Goal: Transaction & Acquisition: Purchase product/service

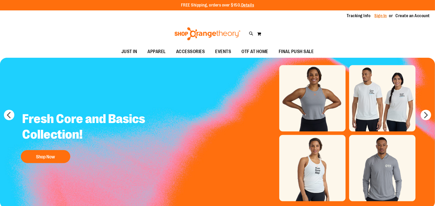
type input "**********"
click at [380, 14] on link "Sign In" at bounding box center [381, 16] width 13 height 6
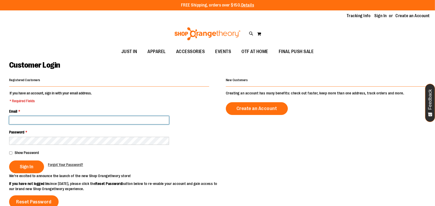
type input "**********"
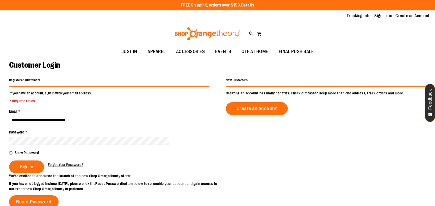
type input "**********"
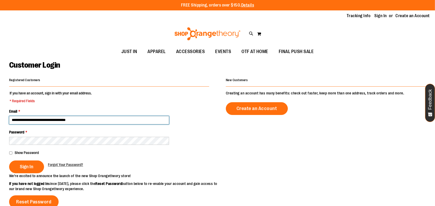
drag, startPoint x: 146, startPoint y: 127, endPoint x: 145, endPoint y: 124, distance: 2.7
click at [145, 124] on input "**********" at bounding box center [89, 120] width 160 height 8
type input "**********"
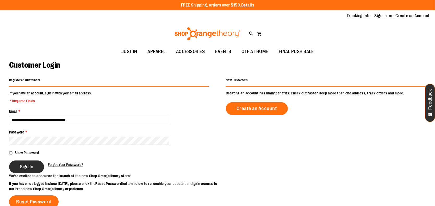
click at [18, 169] on button "Sign In" at bounding box center [26, 167] width 35 height 13
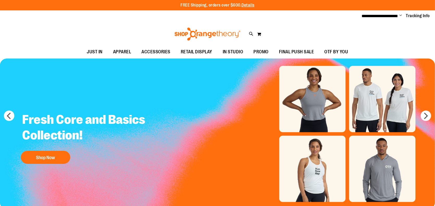
type input "**********"
click at [400, 14] on span "Change" at bounding box center [401, 15] width 3 height 5
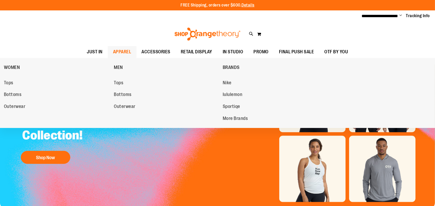
click at [120, 54] on span "APPAREL" at bounding box center [122, 52] width 18 height 12
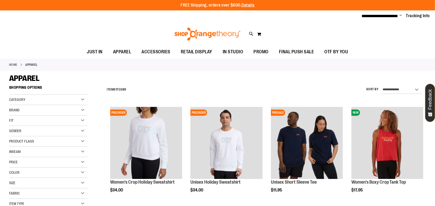
type input "**********"
click at [32, 130] on div "Gender" at bounding box center [48, 131] width 78 height 10
click at [13, 142] on link "Men 20 items" at bounding box center [45, 141] width 75 height 5
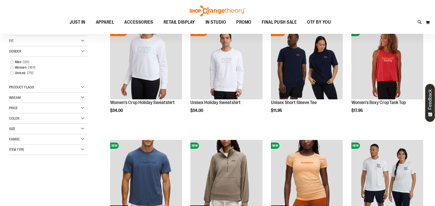
scroll to position [83, 0]
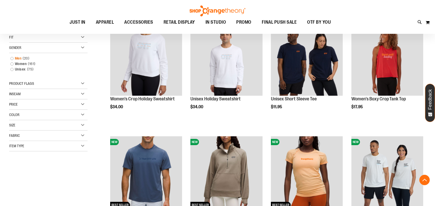
click at [13, 58] on link "Men 20 items" at bounding box center [45, 58] width 75 height 5
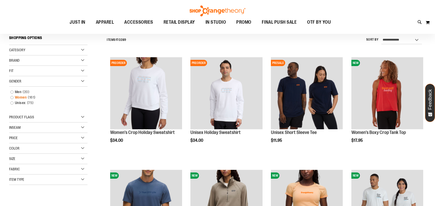
scroll to position [50, 0]
click at [12, 92] on link "Men 20 items" at bounding box center [45, 92] width 75 height 5
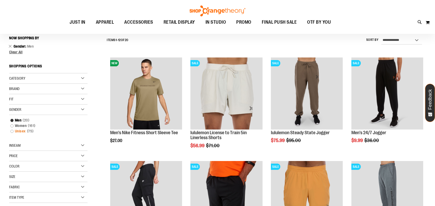
click at [12, 132] on link "Unisex 75 items" at bounding box center [45, 131] width 75 height 5
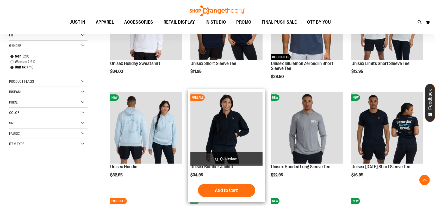
scroll to position [128, 0]
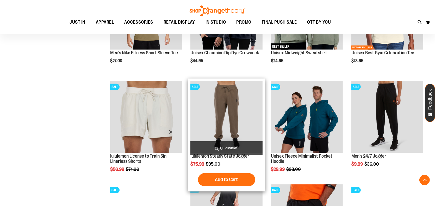
scroll to position [467, 0]
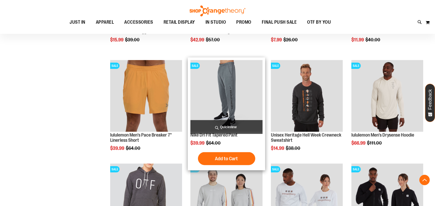
scroll to position [623, 0]
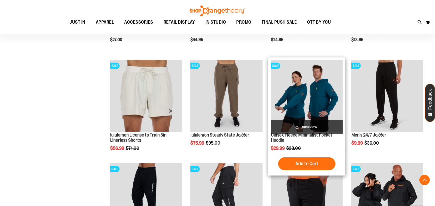
scroll to position [493, 0]
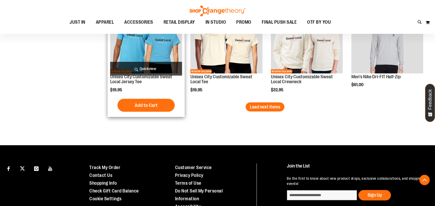
scroll to position [936, 0]
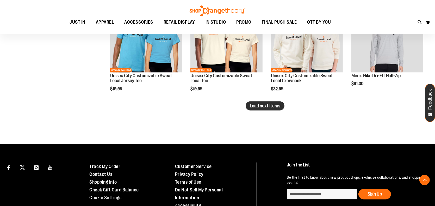
click at [280, 111] on button "Load next items" at bounding box center [265, 106] width 39 height 9
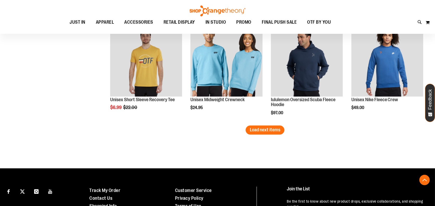
scroll to position [1197, 0]
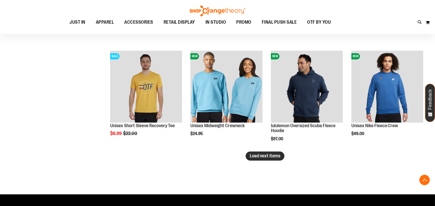
click at [266, 159] on span "Load next items" at bounding box center [265, 156] width 31 height 5
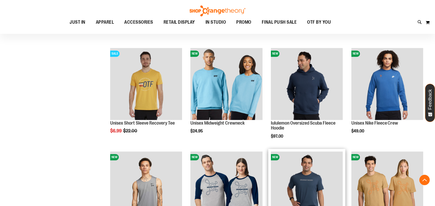
scroll to position [1197, 0]
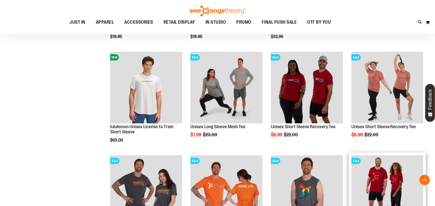
scroll to position [988, 0]
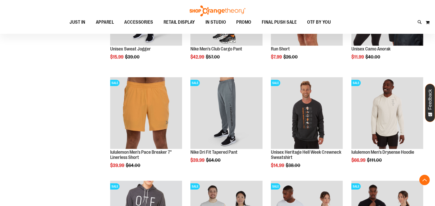
scroll to position [649, 0]
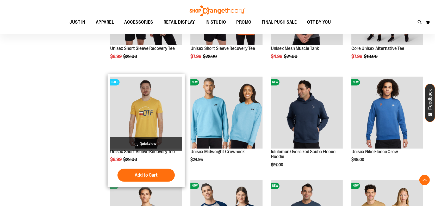
scroll to position [1197, 0]
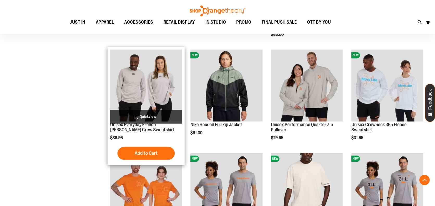
scroll to position [1510, 0]
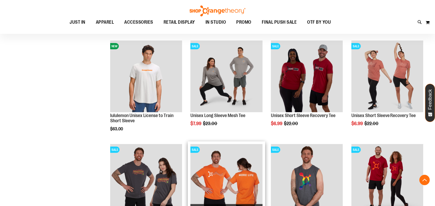
scroll to position [962, 0]
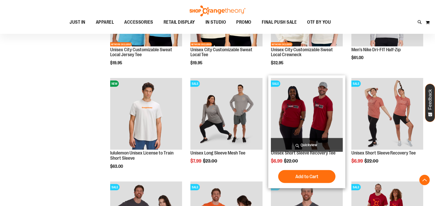
click at [312, 181] on button "Add to Cart" at bounding box center [306, 177] width 57 height 13
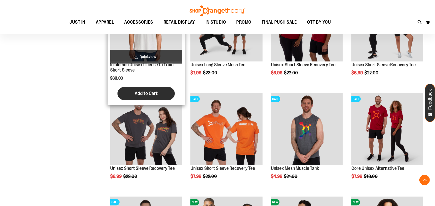
scroll to position [1066, 0]
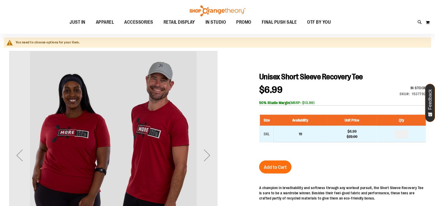
scroll to position [52, 0]
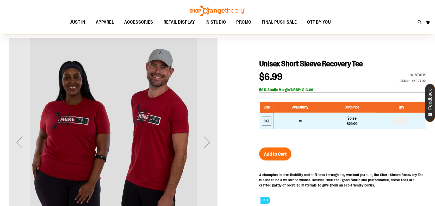
type input "**********"
click at [267, 125] on div "3XL" at bounding box center [267, 121] width 8 height 8
click at [268, 125] on div "3XL" at bounding box center [267, 121] width 8 height 8
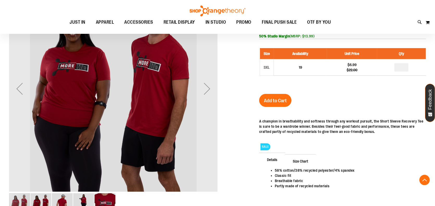
scroll to position [104, 0]
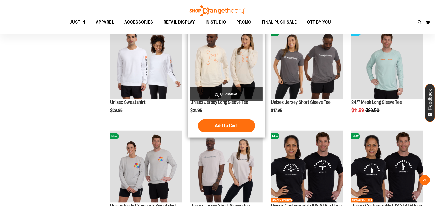
scroll to position [892, 0]
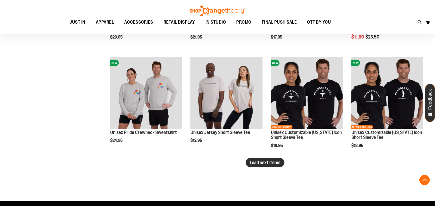
type input "**********"
click at [252, 166] on span "Load next items" at bounding box center [265, 162] width 31 height 5
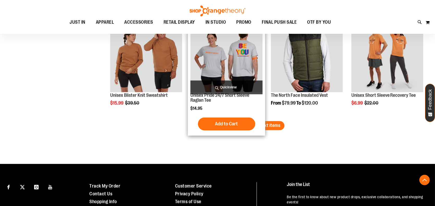
scroll to position [1283, 0]
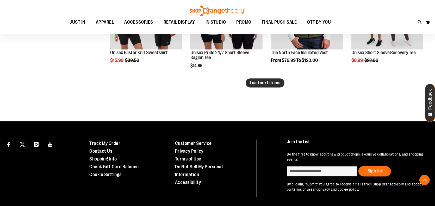
click at [260, 83] on span "Load next items" at bounding box center [265, 82] width 31 height 5
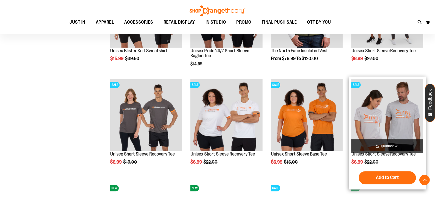
scroll to position [1283, 0]
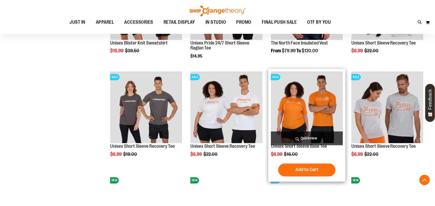
scroll to position [1283, 0]
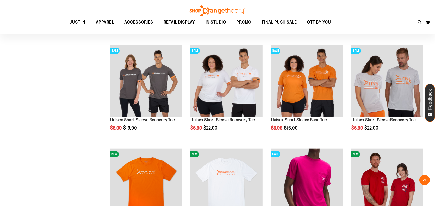
scroll to position [1299, 0]
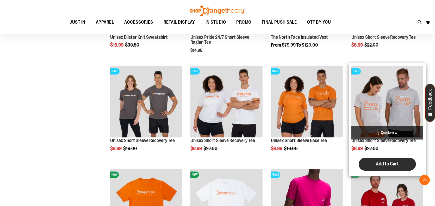
click at [391, 164] on span "Add to Cart" at bounding box center [387, 164] width 23 height 6
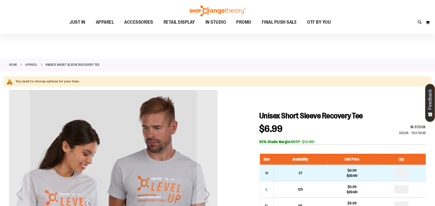
scroll to position [78, 0]
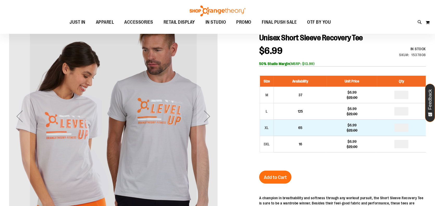
type input "**********"
click at [409, 132] on input "number" at bounding box center [402, 128] width 14 height 8
type input "*"
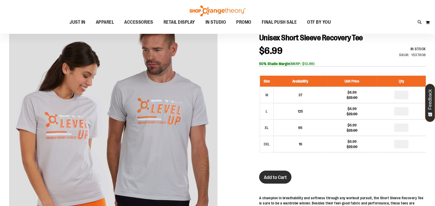
click at [274, 181] on span "Add to Cart" at bounding box center [275, 178] width 23 height 6
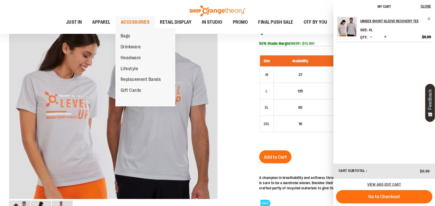
scroll to position [63, 0]
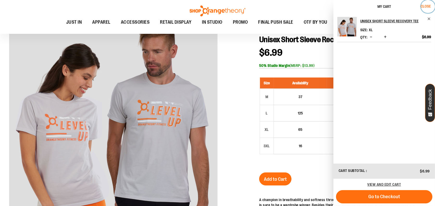
click at [425, 4] on span "Close" at bounding box center [426, 6] width 10 height 4
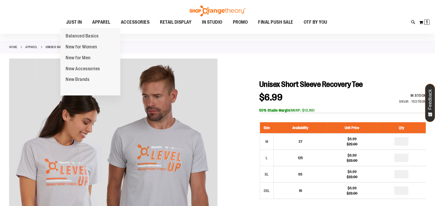
scroll to position [10, 0]
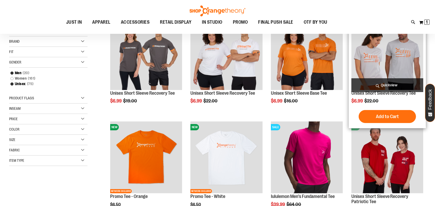
scroll to position [28, 0]
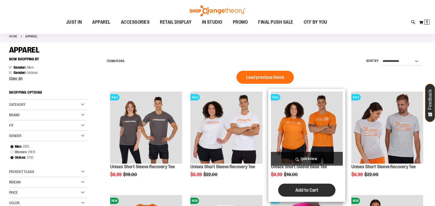
type input "**********"
click at [309, 190] on span "Add to Cart" at bounding box center [307, 191] width 23 height 6
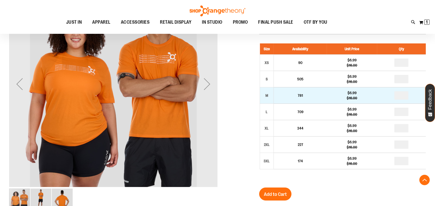
scroll to position [120, 0]
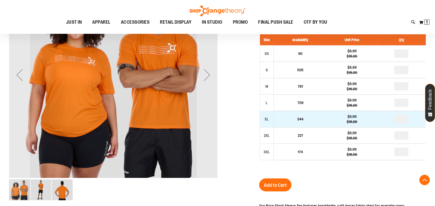
type input "**********"
click at [406, 124] on input "number" at bounding box center [402, 119] width 14 height 8
type input "*"
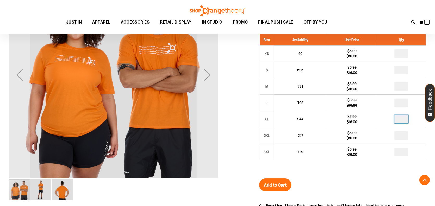
scroll to position [172, 0]
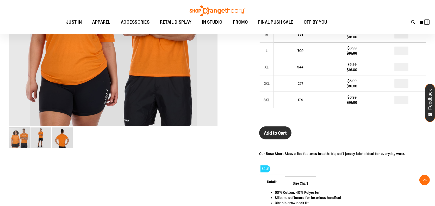
click at [265, 140] on button "Add to Cart" at bounding box center [275, 133] width 32 height 13
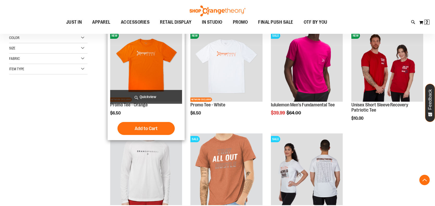
scroll to position [185, 0]
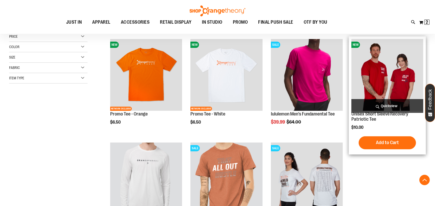
type input "**********"
click at [379, 69] on img "product" at bounding box center [388, 75] width 72 height 72
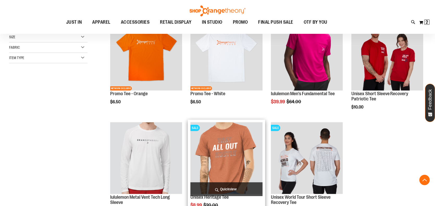
scroll to position [237, 0]
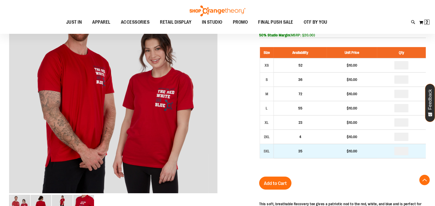
scroll to position [64, 0]
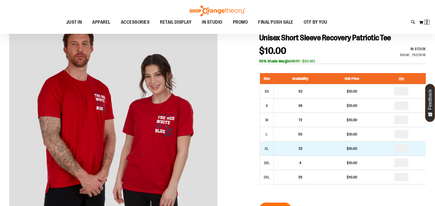
type input "**********"
click at [409, 153] on input "number" at bounding box center [402, 149] width 14 height 8
type input "*"
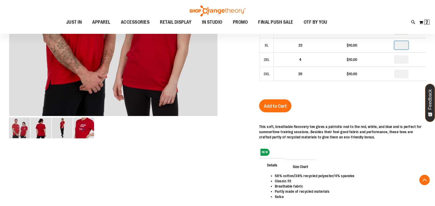
scroll to position [169, 0]
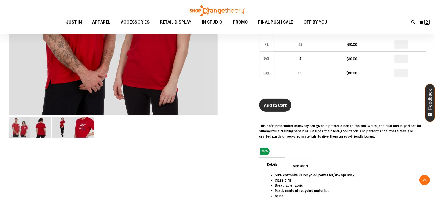
click at [268, 108] on span "Add to Cart" at bounding box center [275, 106] width 23 height 6
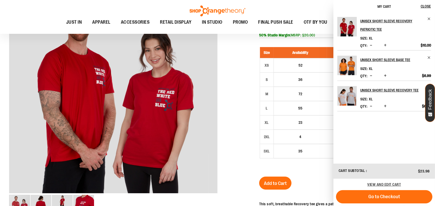
scroll to position [64, 0]
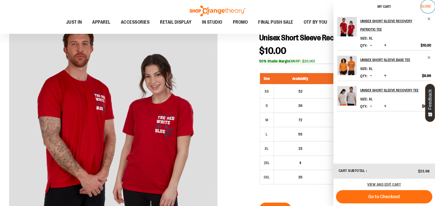
click at [427, 5] on span "Close" at bounding box center [426, 6] width 10 height 4
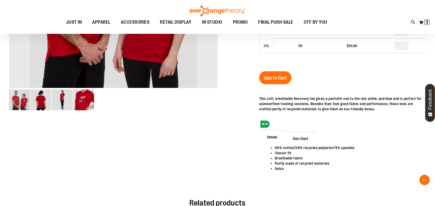
scroll to position [104, 0]
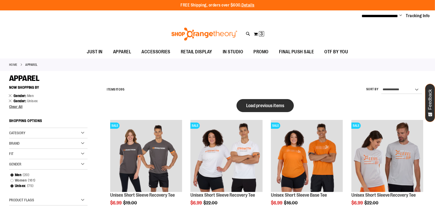
type input "**********"
click at [259, 104] on span "Load previous items" at bounding box center [265, 105] width 38 height 5
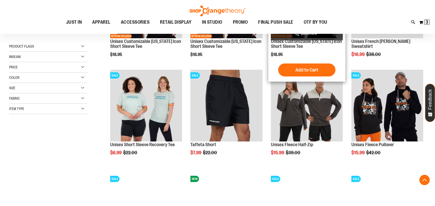
scroll to position [156, 0]
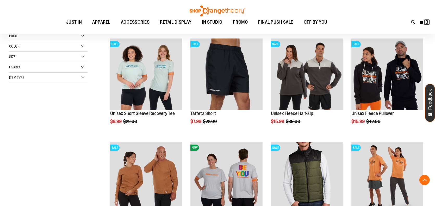
scroll to position [183, 0]
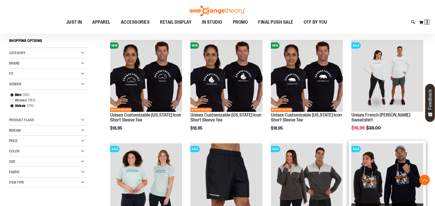
scroll to position [131, 0]
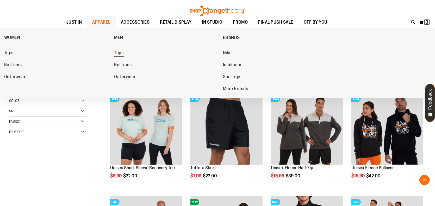
click at [120, 57] on span "Tops" at bounding box center [118, 53] width 9 height 7
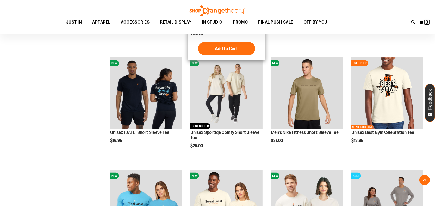
scroll to position [183, 0]
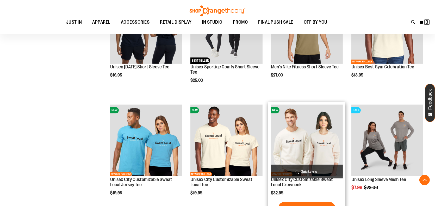
scroll to position [156, 0]
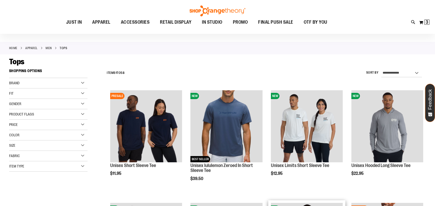
scroll to position [26, 0]
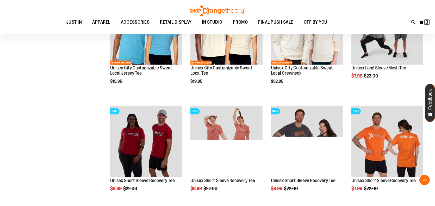
scroll to position [417, 0]
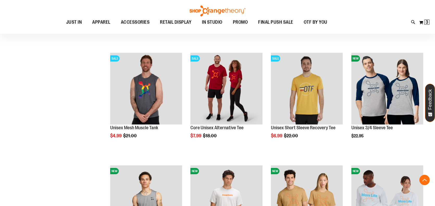
scroll to position [495, 0]
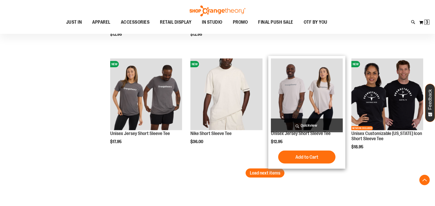
scroll to position [965, 0]
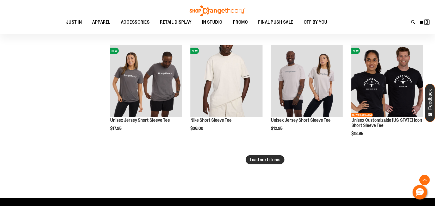
type input "**********"
click at [256, 160] on span "Load next items" at bounding box center [265, 159] width 31 height 5
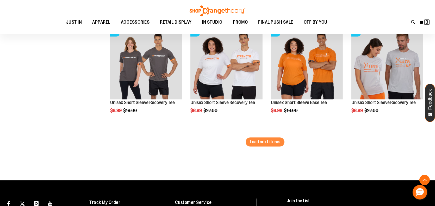
scroll to position [1325, 0]
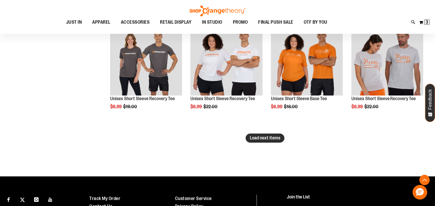
click at [277, 143] on button "Load next items" at bounding box center [265, 138] width 39 height 9
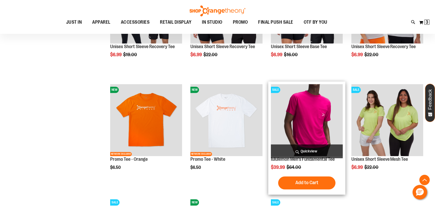
scroll to position [1221, 0]
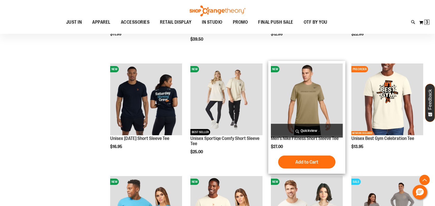
scroll to position [235, 0]
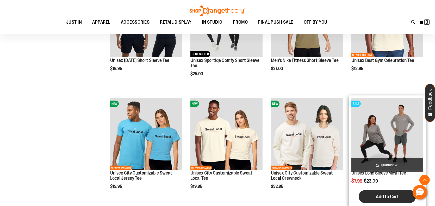
click at [377, 199] on span "Add to Cart" at bounding box center [387, 197] width 23 height 6
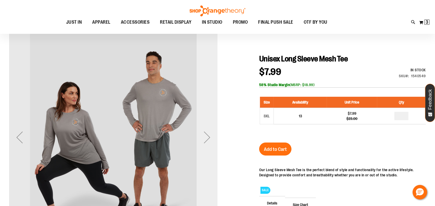
scroll to position [52, 0]
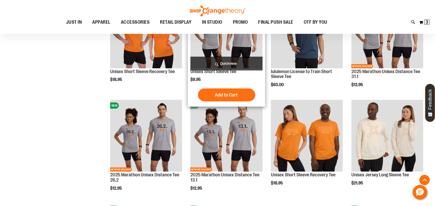
scroll to position [444, 0]
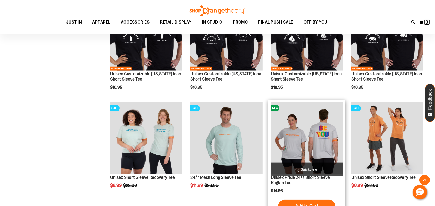
scroll to position [731, 0]
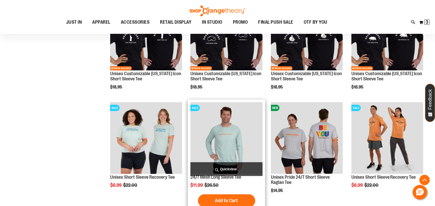
type input "**********"
click at [216, 142] on img "product" at bounding box center [227, 138] width 72 height 72
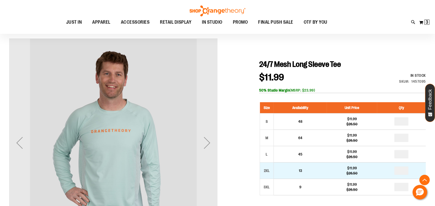
scroll to position [104, 0]
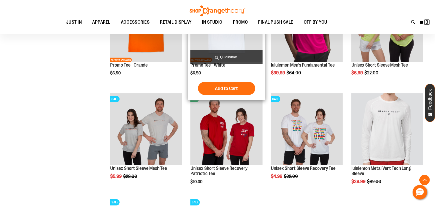
scroll to position [394, 0]
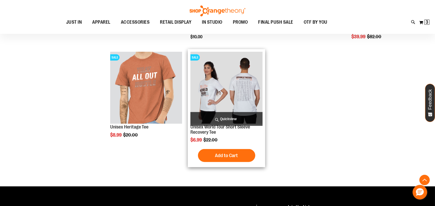
scroll to position [576, 0]
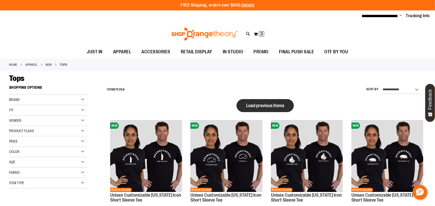
type input "**********"
click at [263, 106] on span "Load previous items" at bounding box center [265, 105] width 38 height 5
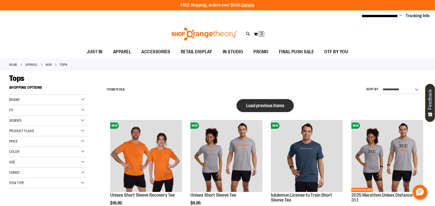
click at [278, 107] on span "Load previous items" at bounding box center [265, 105] width 38 height 5
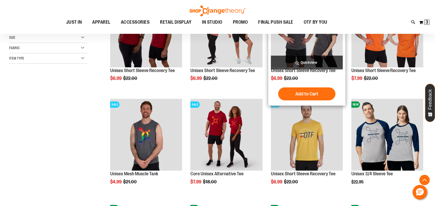
scroll to position [156, 0]
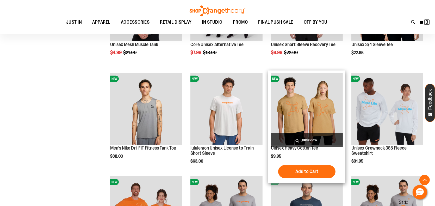
scroll to position [261, 0]
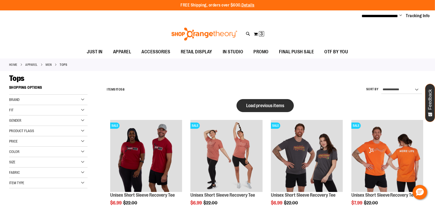
click at [268, 104] on span "Load previous items" at bounding box center [265, 105] width 38 height 5
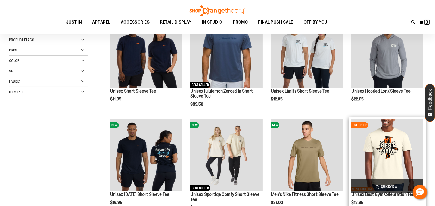
scroll to position [104, 0]
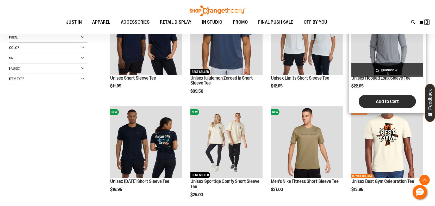
click at [380, 102] on span "Add to Cart" at bounding box center [387, 102] width 23 height 6
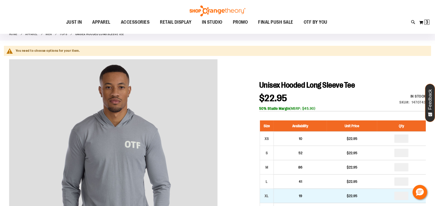
scroll to position [78, 0]
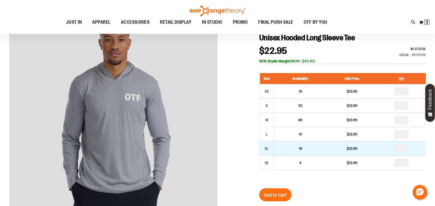
type input "**********"
click at [408, 153] on input "number" at bounding box center [402, 149] width 14 height 8
type input "*"
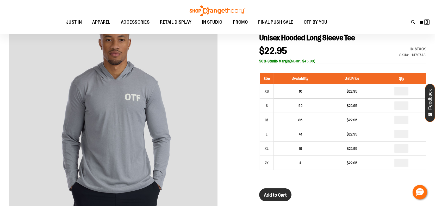
click at [275, 198] on span "Add to Cart" at bounding box center [275, 196] width 23 height 6
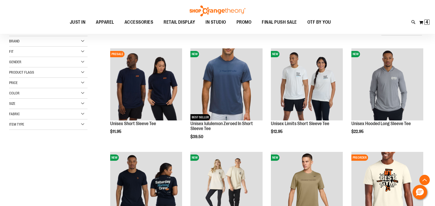
scroll to position [45, 0]
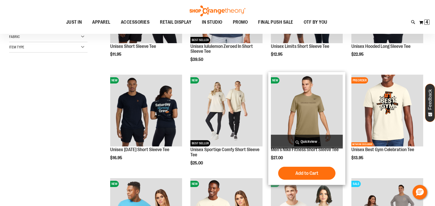
scroll to position [202, 0]
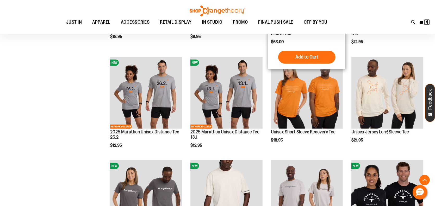
scroll to position [723, 0]
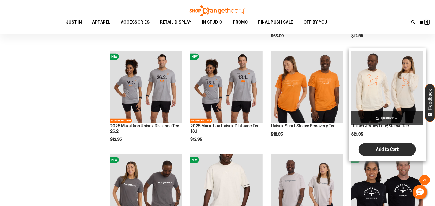
type input "**********"
click at [385, 149] on span "Add to Cart" at bounding box center [387, 150] width 23 height 6
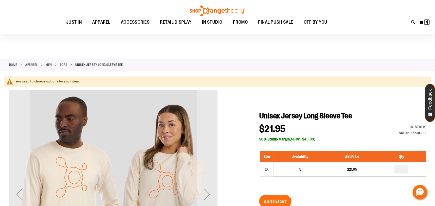
scroll to position [78, 0]
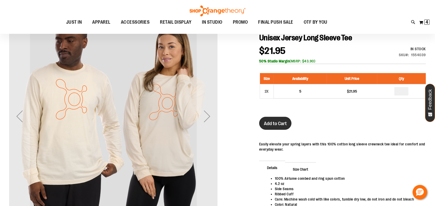
type input "**********"
click at [282, 127] on span "Add to Cart" at bounding box center [275, 124] width 23 height 6
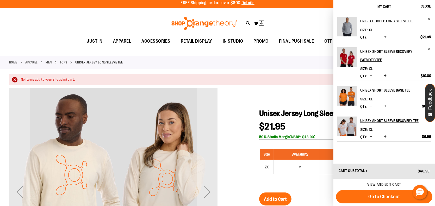
scroll to position [0, 0]
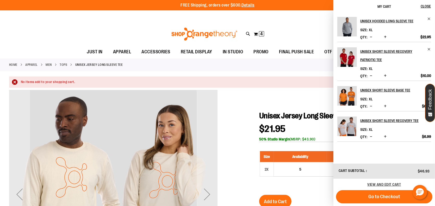
click at [370, 76] on span "Decrease product quantity" at bounding box center [371, 75] width 2 height 5
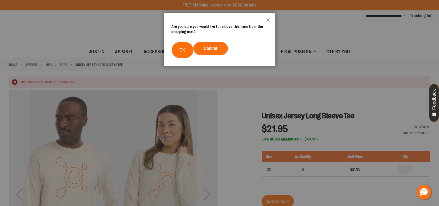
click at [181, 66] on footer "Cancel OK" at bounding box center [220, 50] width 112 height 32
click at [180, 58] on button "OK" at bounding box center [183, 50] width 22 height 16
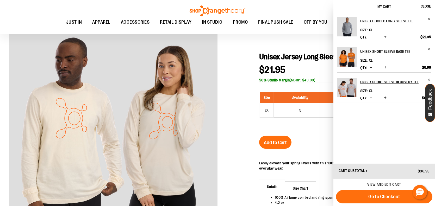
scroll to position [78, 0]
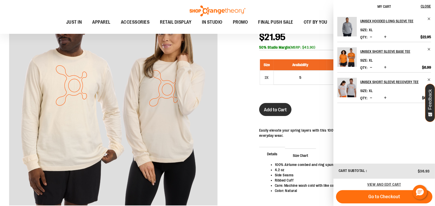
click at [278, 113] on span "Add to Cart" at bounding box center [275, 110] width 23 height 6
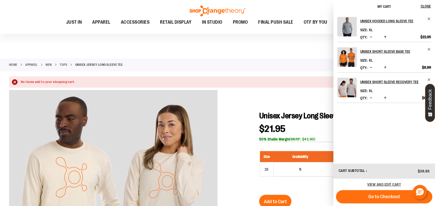
scroll to position [52, 0]
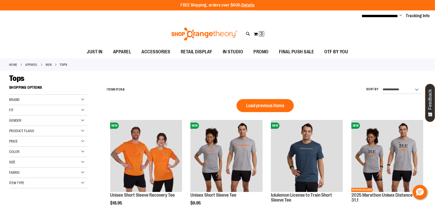
scroll to position [368, 0]
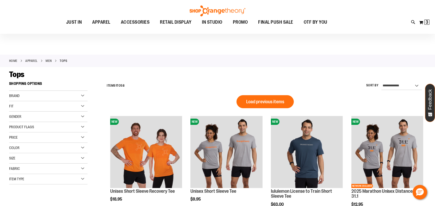
scroll to position [3, 0]
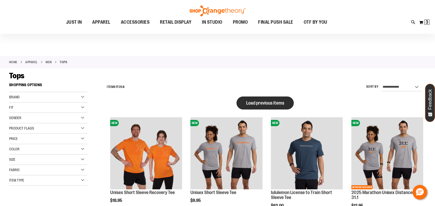
type input "**********"
click at [251, 100] on button "Load previous items" at bounding box center [265, 103] width 57 height 13
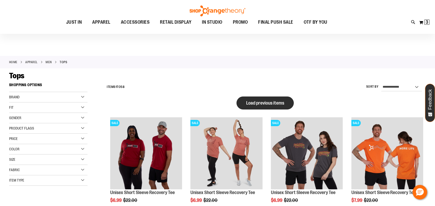
click at [250, 105] on span "Load previous items" at bounding box center [265, 103] width 38 height 5
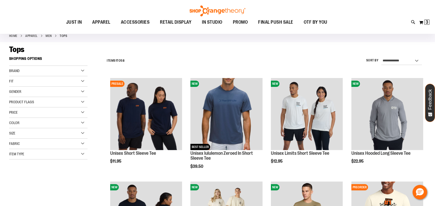
scroll to position [26, 0]
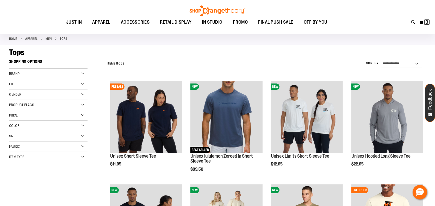
click at [82, 158] on div "Item Type" at bounding box center [48, 157] width 78 height 10
click at [13, 182] on link "Long Sleeve Shirts 4 items" at bounding box center [45, 181] width 75 height 5
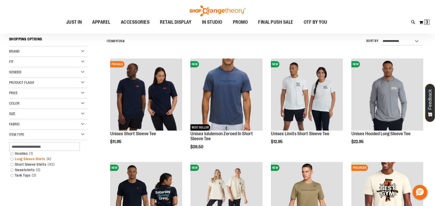
scroll to position [50, 0]
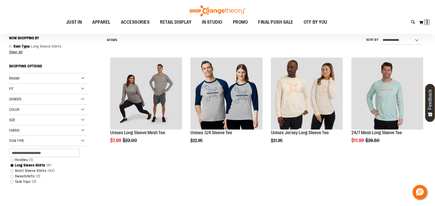
click at [12, 158] on div "**********" at bounding box center [217, 123] width 417 height 179
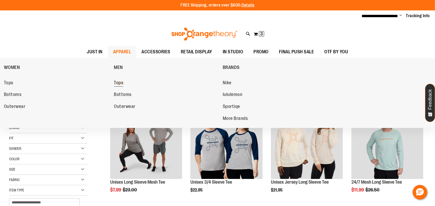
click at [118, 87] on span "Tops" at bounding box center [118, 83] width 9 height 7
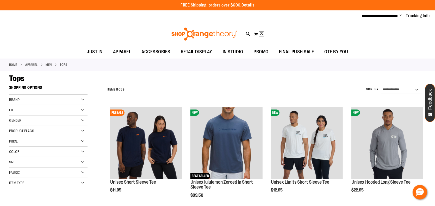
type input "**********"
click at [51, 142] on div "Price" at bounding box center [48, 142] width 78 height 10
click at [52, 142] on div "Price" at bounding box center [48, 142] width 78 height 10
click at [41, 162] on div "Size" at bounding box center [48, 162] width 78 height 10
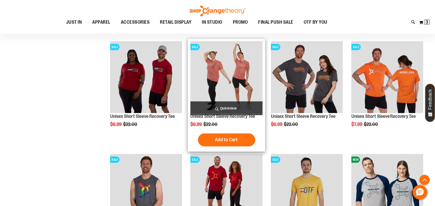
scroll to position [417, 0]
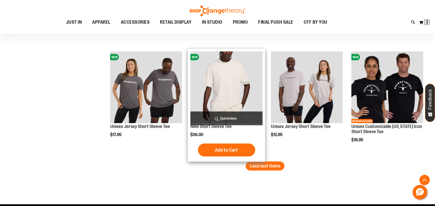
scroll to position [991, 0]
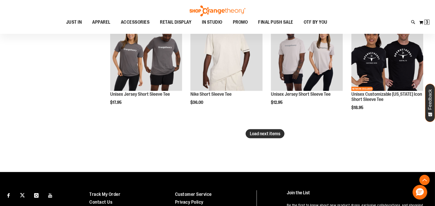
click at [264, 135] on span "Load next items" at bounding box center [265, 133] width 31 height 5
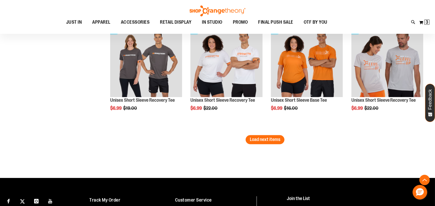
scroll to position [1330, 0]
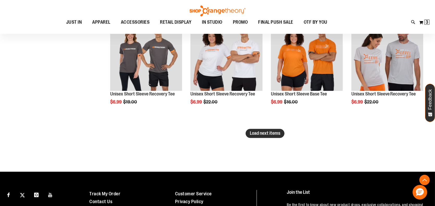
click at [271, 136] on span "Load next items" at bounding box center [265, 133] width 31 height 5
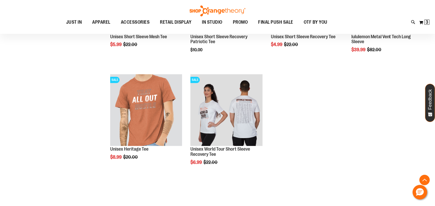
scroll to position [1617, 0]
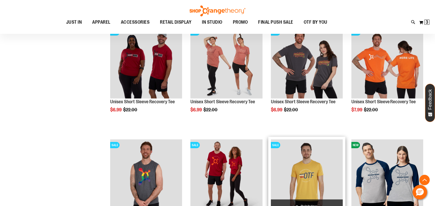
scroll to position [339, 0]
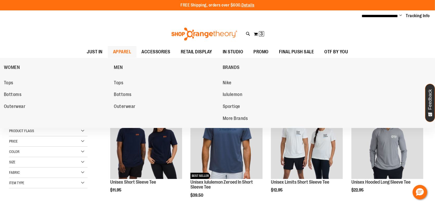
click at [120, 55] on span "APPAREL" at bounding box center [122, 52] width 18 height 12
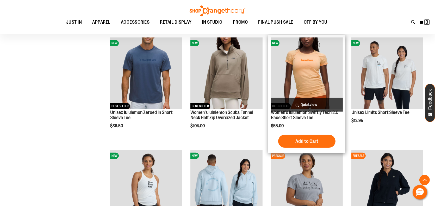
scroll to position [287, 0]
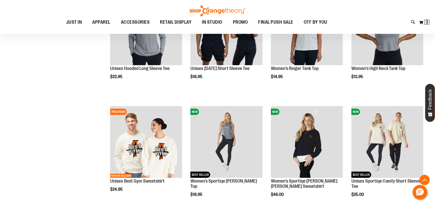
scroll to position [521, 0]
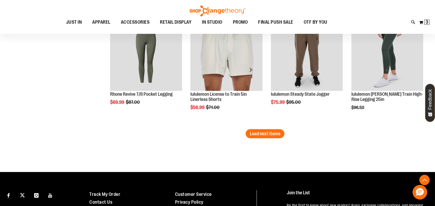
scroll to position [1043, 0]
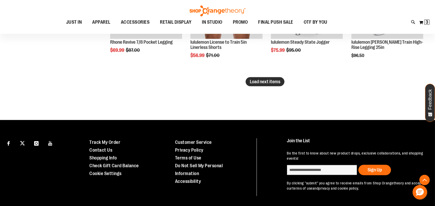
type input "**********"
click at [261, 84] on span "Load next items" at bounding box center [265, 81] width 31 height 5
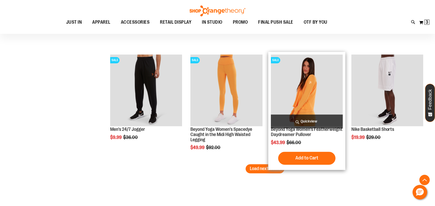
scroll to position [1304, 0]
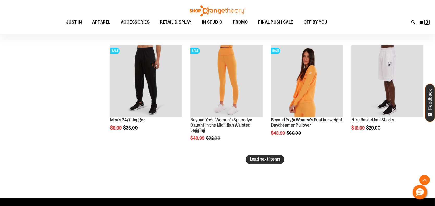
click at [258, 162] on span "Load next items" at bounding box center [265, 159] width 31 height 5
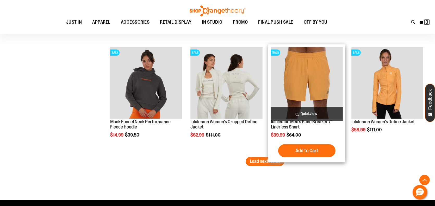
scroll to position [1643, 0]
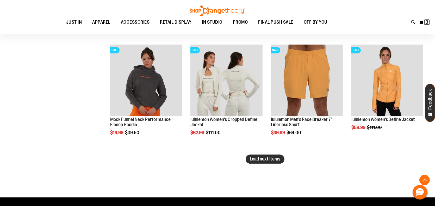
click at [256, 164] on button "Load next items" at bounding box center [265, 159] width 39 height 9
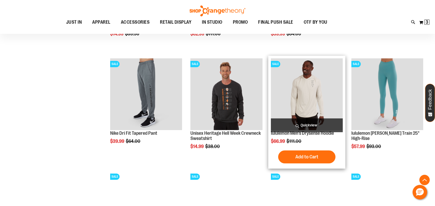
scroll to position [1747, 0]
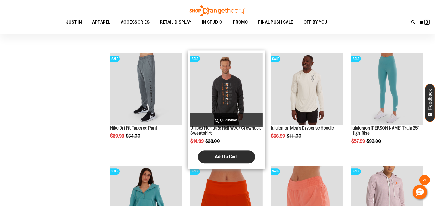
click at [222, 160] on span "Add to Cart" at bounding box center [226, 157] width 23 height 6
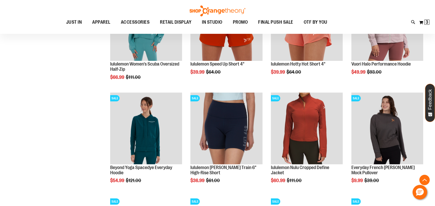
scroll to position [235, 0]
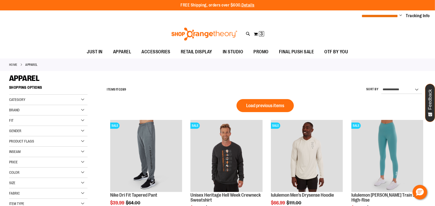
type input "**********"
click at [396, 17] on span "**********" at bounding box center [380, 16] width 37 height 4
click at [400, 15] on span "Change" at bounding box center [401, 15] width 3 height 5
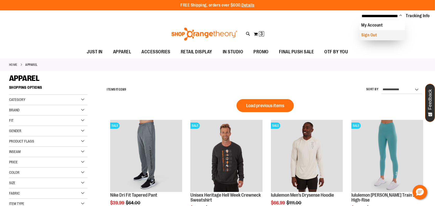
click at [374, 36] on link "Sign Out" at bounding box center [383, 35] width 46 height 10
